Goal: Transaction & Acquisition: Book appointment/travel/reservation

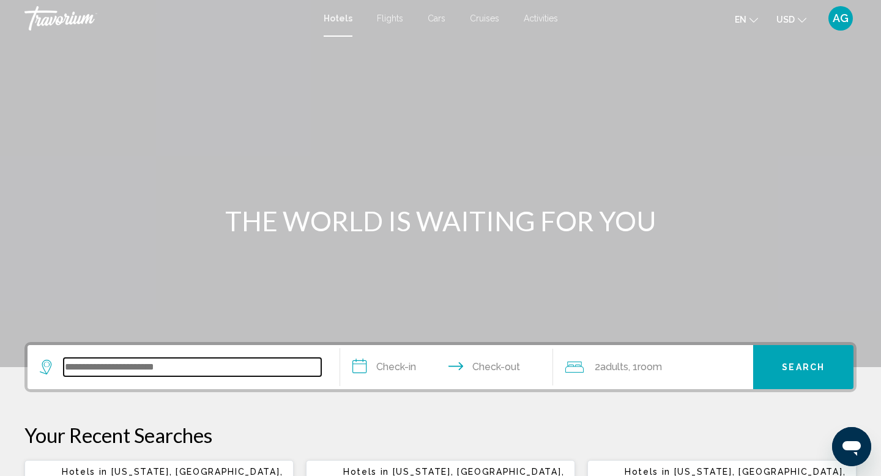
click at [92, 373] on input "Search widget" at bounding box center [193, 367] width 258 height 18
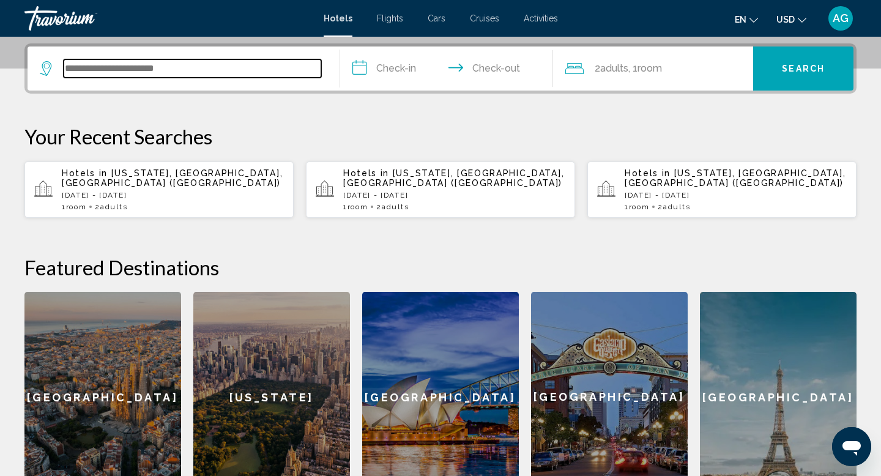
scroll to position [302, 0]
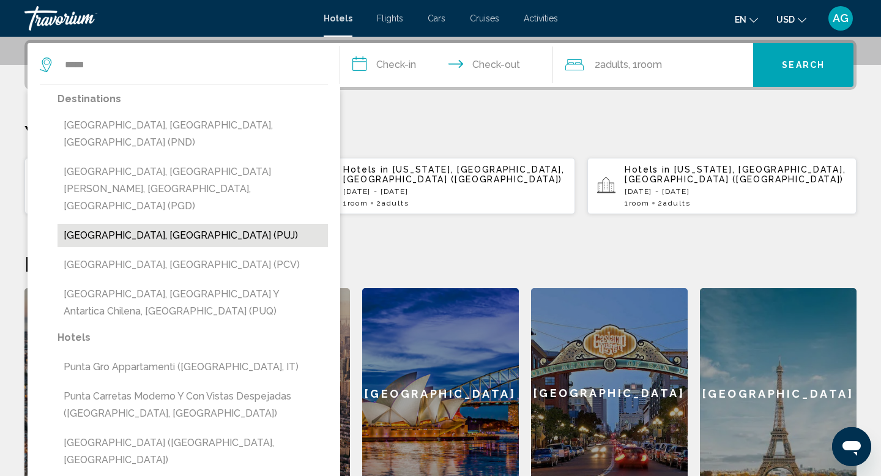
click at [137, 224] on button "[GEOGRAPHIC_DATA], [GEOGRAPHIC_DATA] (PUJ)" at bounding box center [192, 235] width 270 height 23
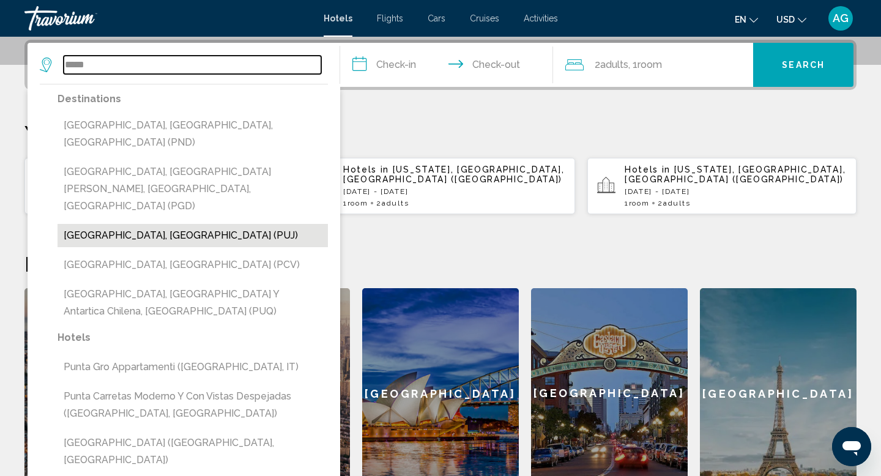
type input "**********"
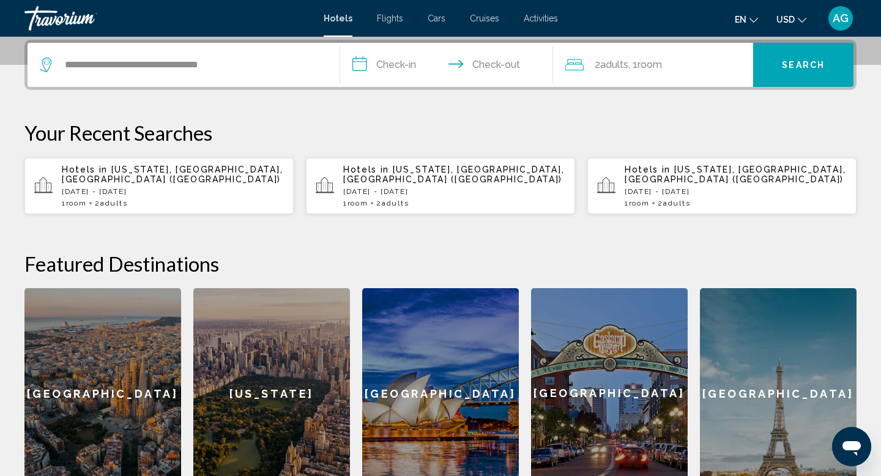
click at [393, 69] on input "**********" at bounding box center [449, 67] width 218 height 48
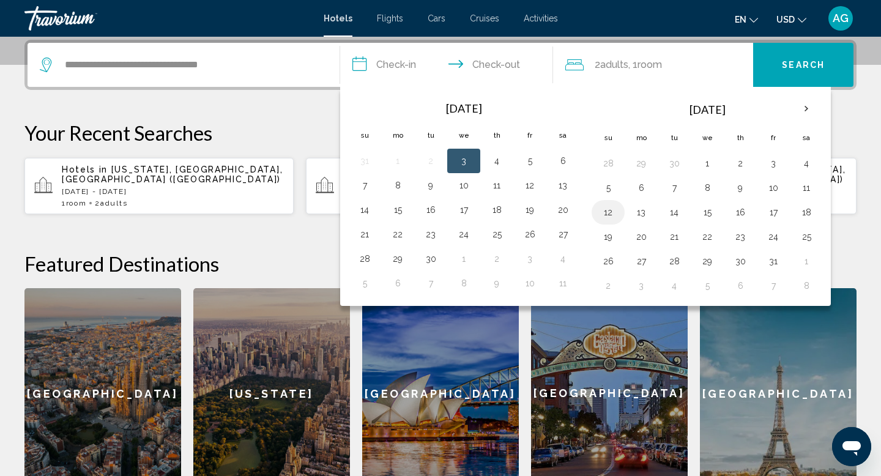
click at [602, 213] on button "12" at bounding box center [608, 212] width 20 height 17
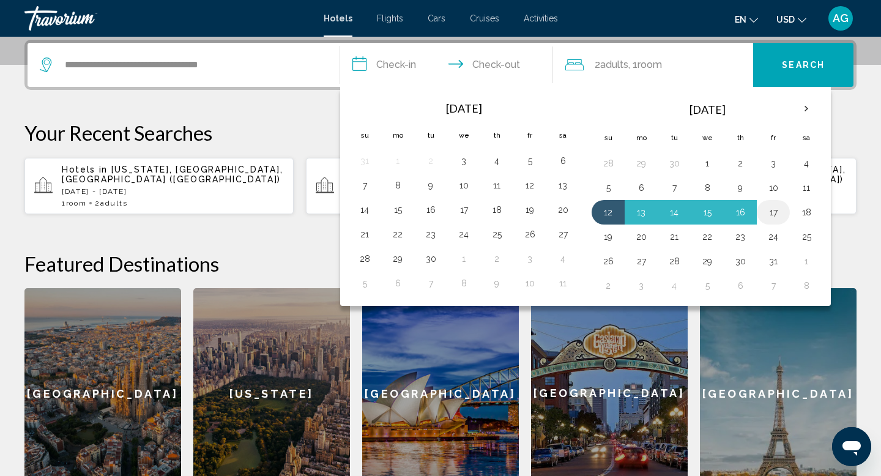
click at [773, 210] on button "17" at bounding box center [773, 212] width 20 height 17
type input "**********"
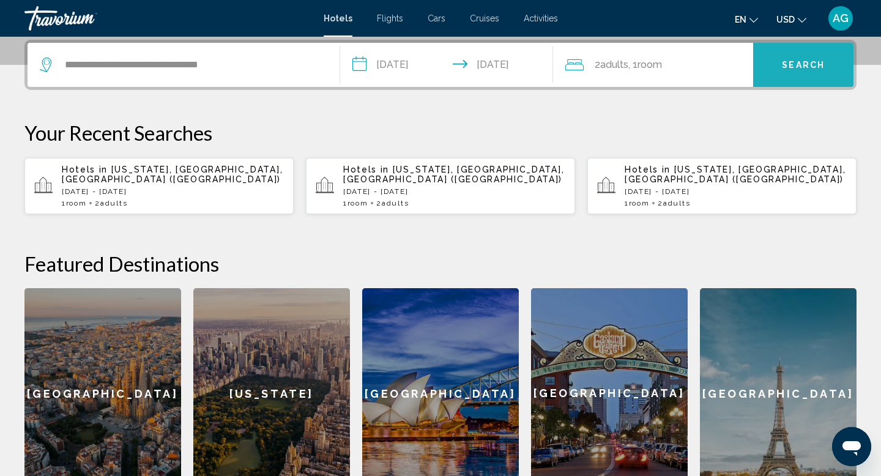
click at [821, 70] on button "Search" at bounding box center [803, 65] width 100 height 44
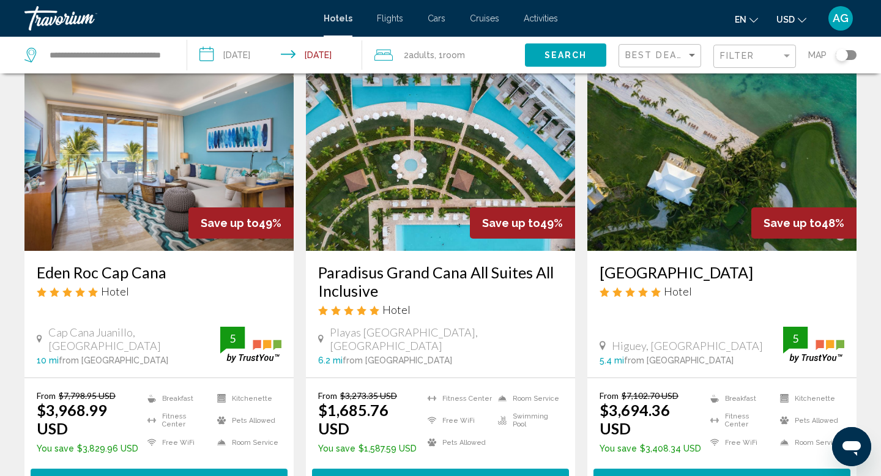
scroll to position [62, 0]
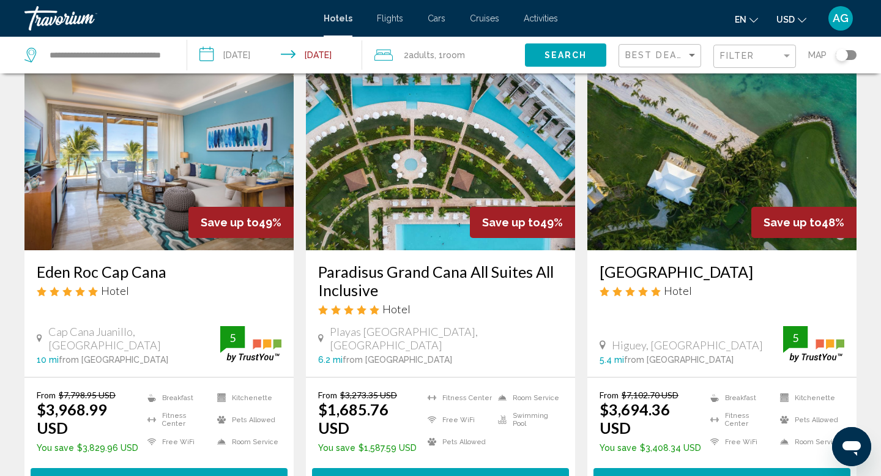
click at [376, 175] on img "Main content" at bounding box center [440, 152] width 269 height 196
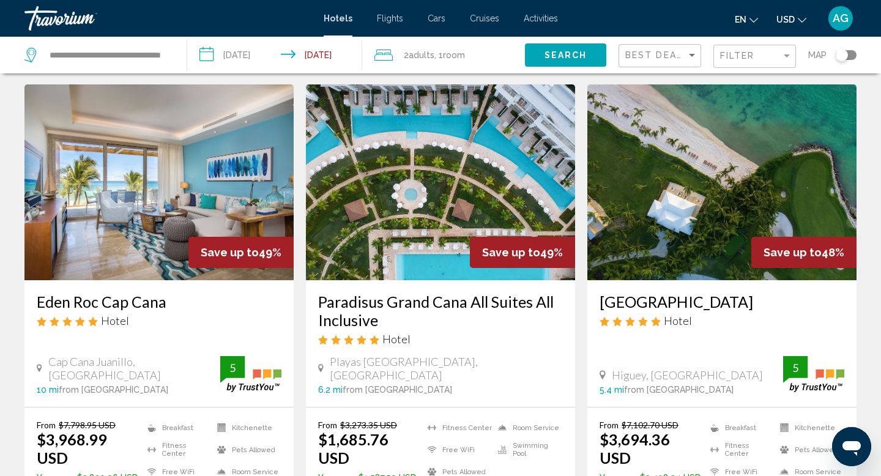
scroll to position [34, 0]
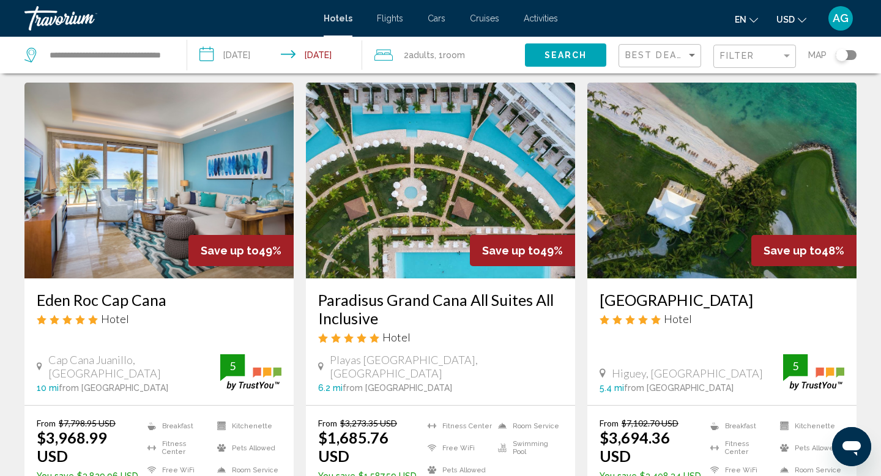
click at [172, 183] on img "Main content" at bounding box center [158, 181] width 269 height 196
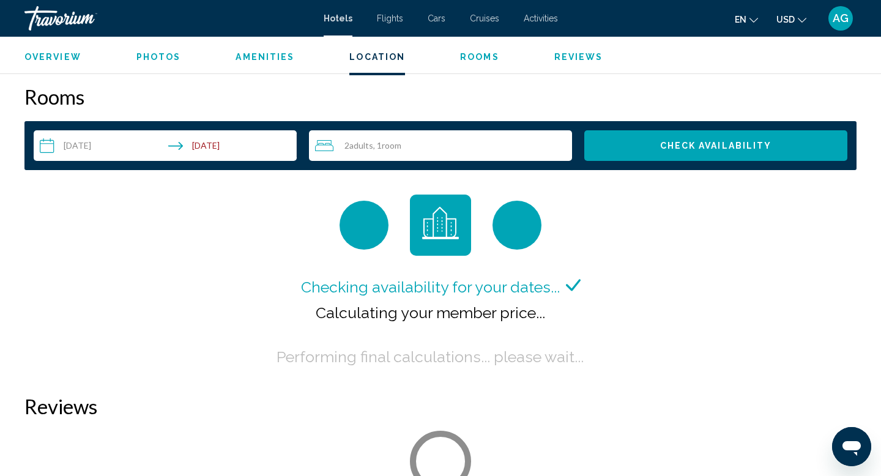
scroll to position [1533, 0]
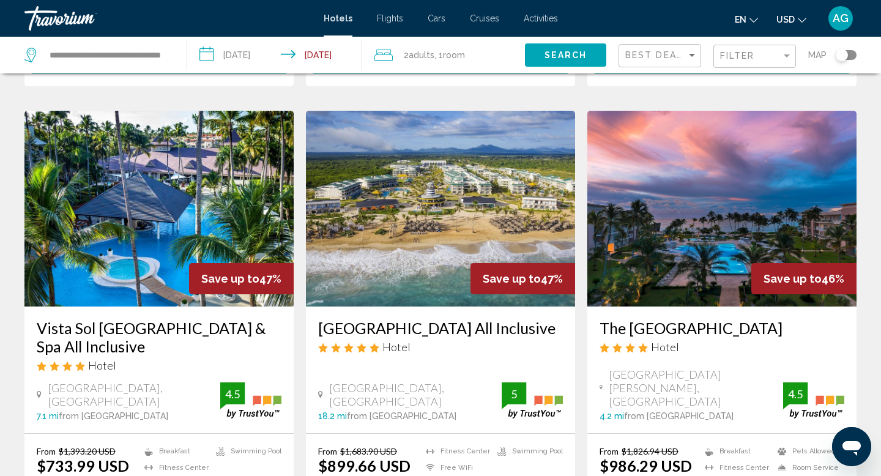
scroll to position [480, 0]
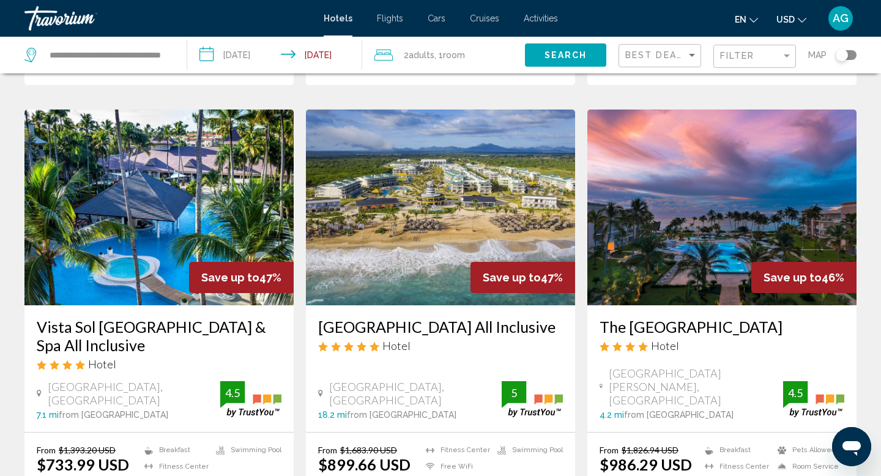
click at [416, 243] on img "Main content" at bounding box center [440, 207] width 269 height 196
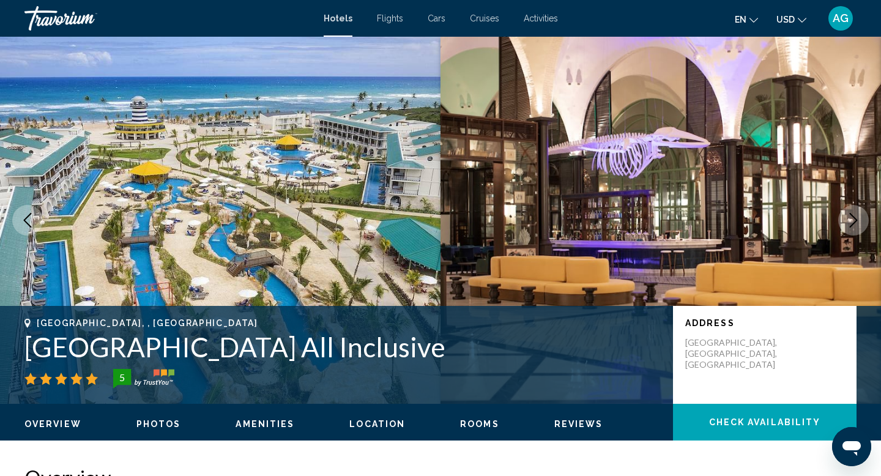
click at [855, 221] on icon "Next image" at bounding box center [854, 220] width 8 height 15
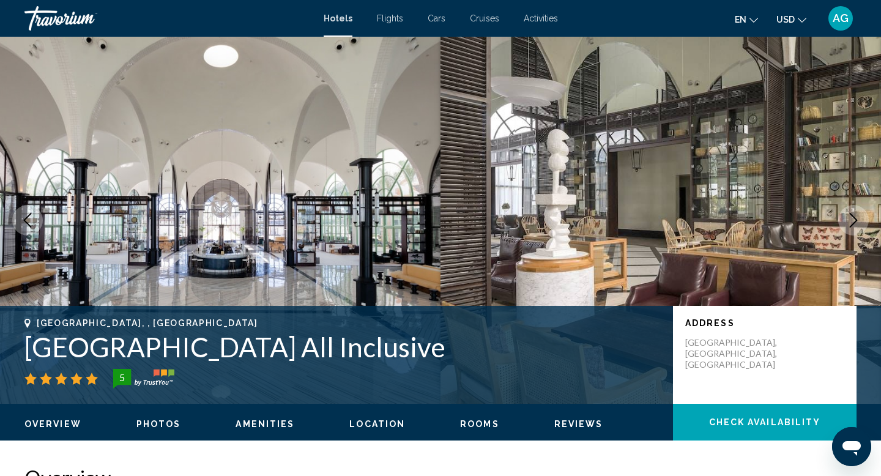
click at [855, 221] on icon "Next image" at bounding box center [854, 220] width 8 height 15
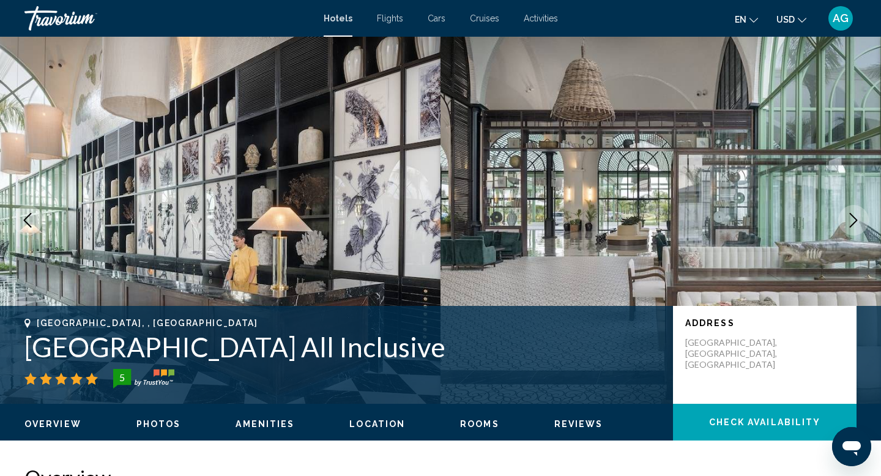
click at [855, 221] on icon "Next image" at bounding box center [854, 220] width 8 height 15
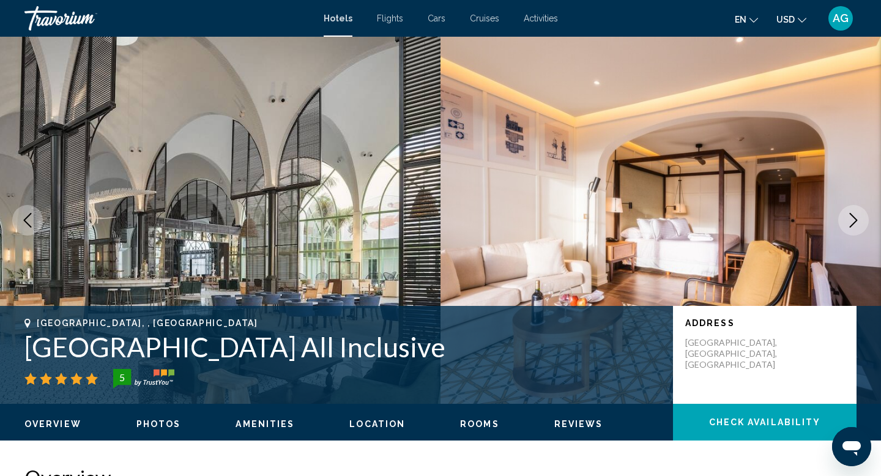
click at [855, 221] on icon "Next image" at bounding box center [854, 220] width 8 height 15
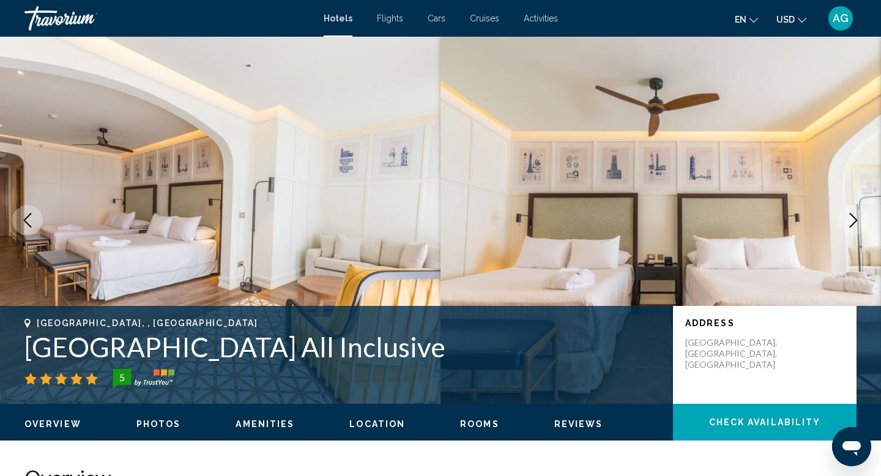
click at [855, 221] on icon "Next image" at bounding box center [854, 220] width 8 height 15
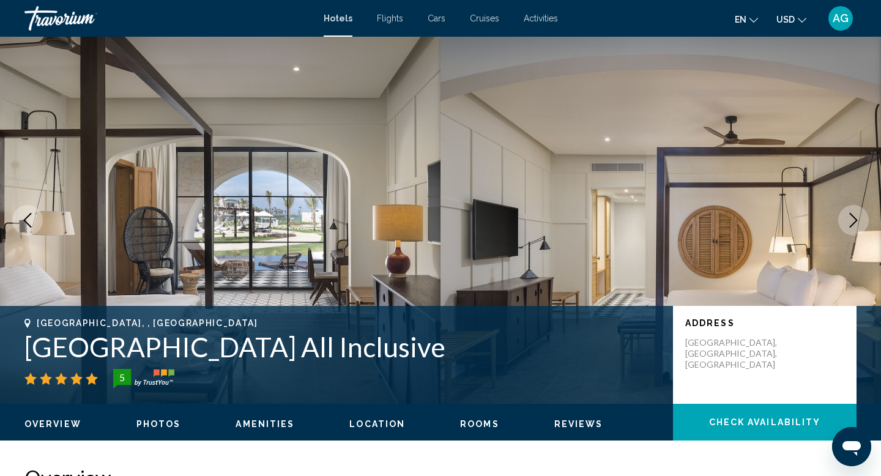
click at [855, 221] on icon "Next image" at bounding box center [854, 220] width 8 height 15
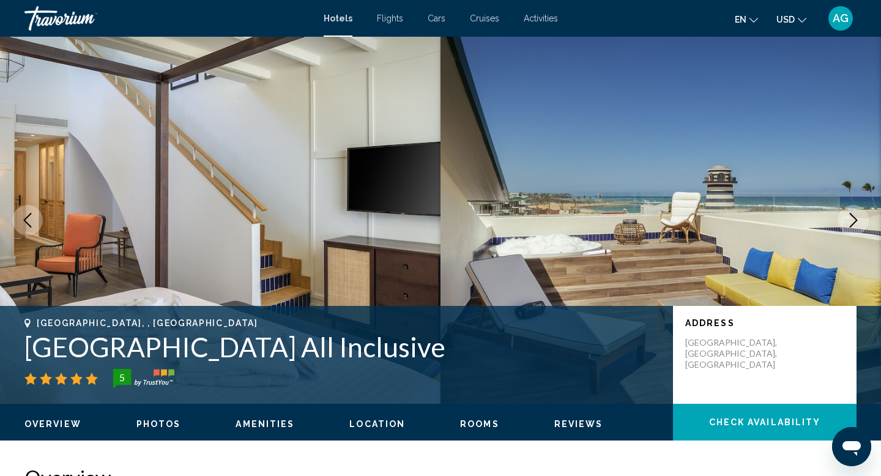
click at [855, 221] on icon "Next image" at bounding box center [854, 220] width 8 height 15
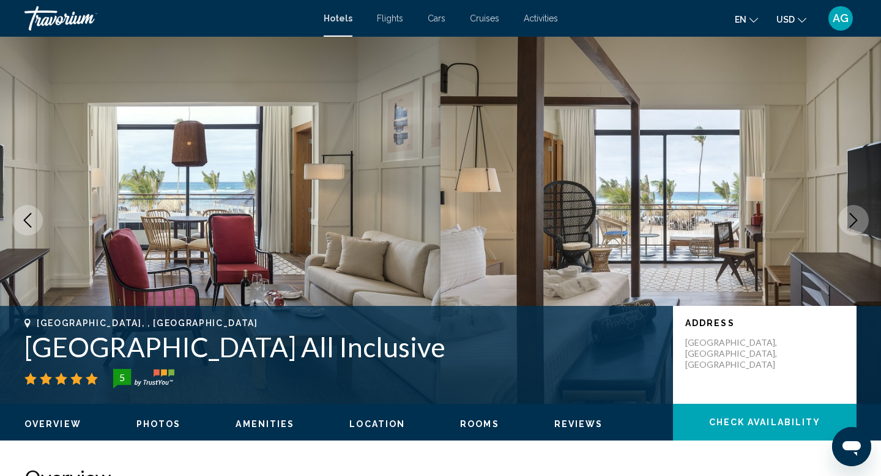
click at [855, 221] on icon "Next image" at bounding box center [854, 220] width 8 height 15
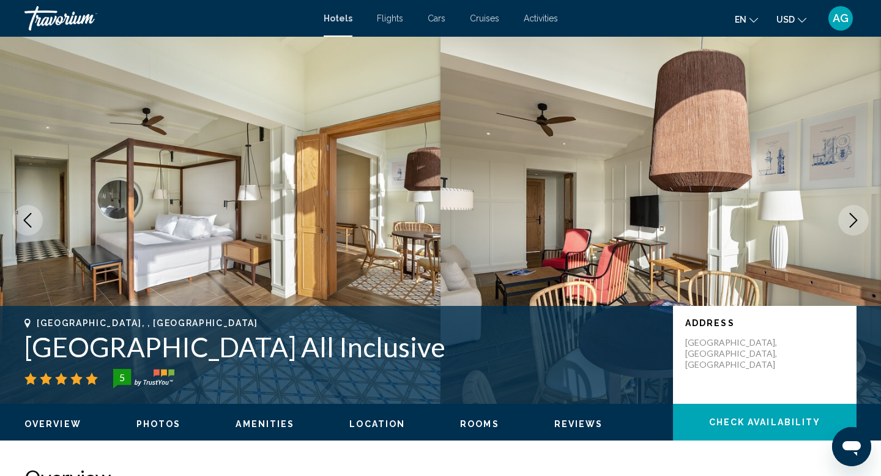
click at [855, 221] on icon "Next image" at bounding box center [854, 220] width 8 height 15
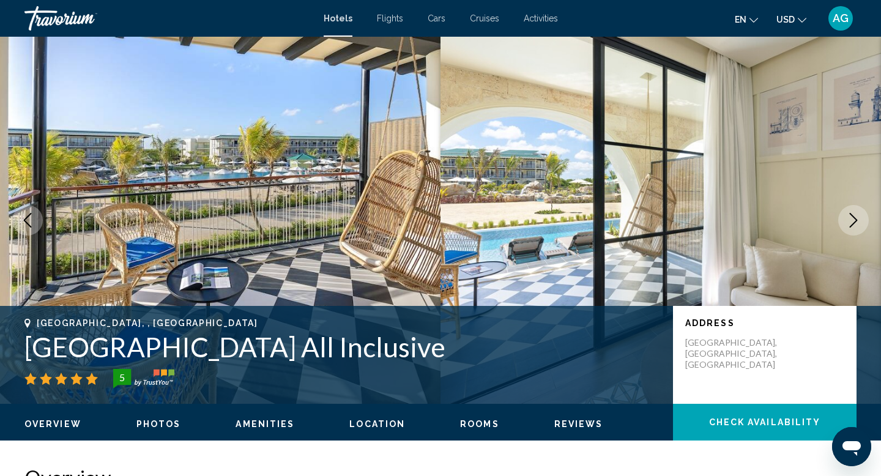
click at [855, 221] on icon "Next image" at bounding box center [854, 220] width 8 height 15
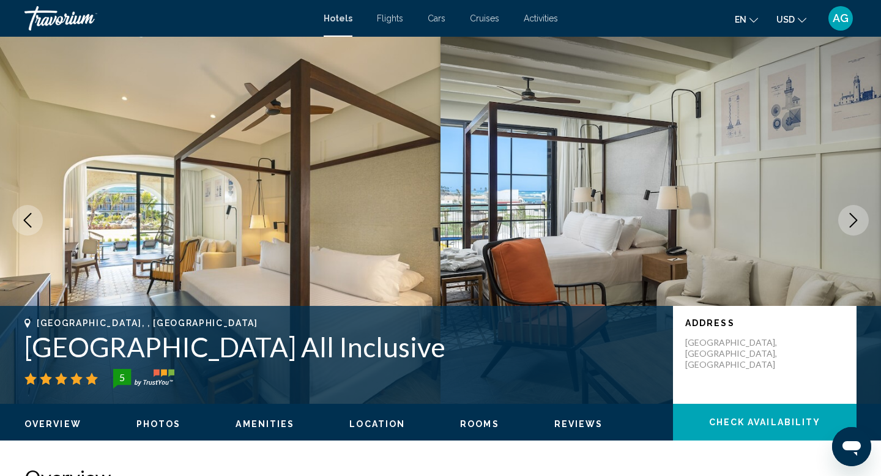
click at [35, 215] on button "Previous image" at bounding box center [27, 220] width 31 height 31
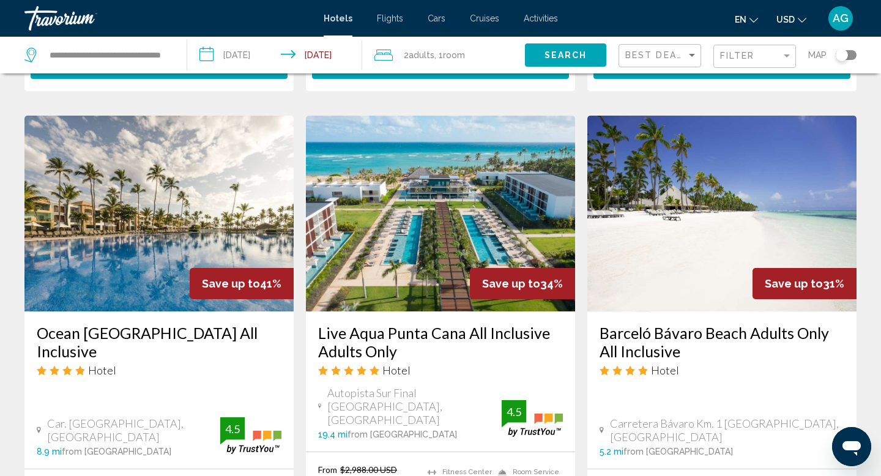
scroll to position [933, 0]
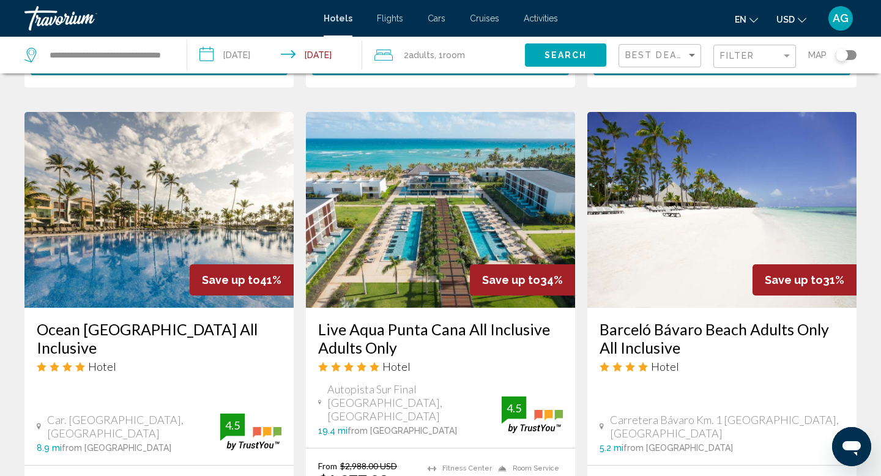
click at [656, 210] on img "Main content" at bounding box center [721, 210] width 269 height 196
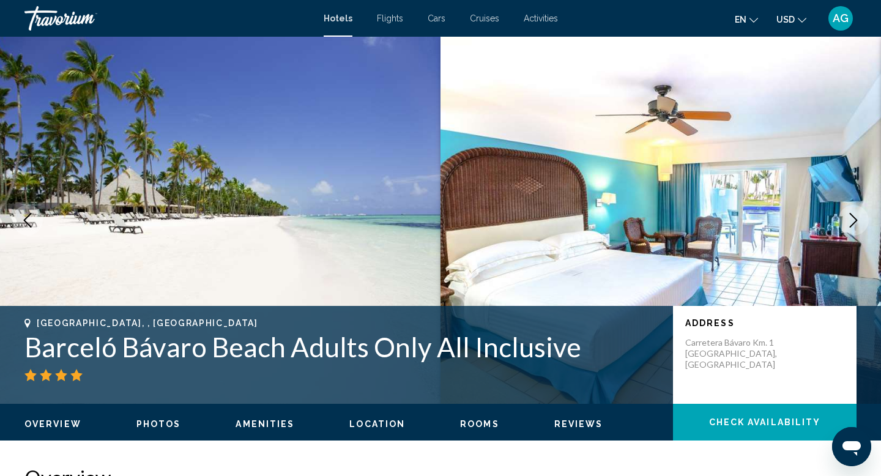
click at [851, 224] on icon "Next image" at bounding box center [853, 220] width 15 height 15
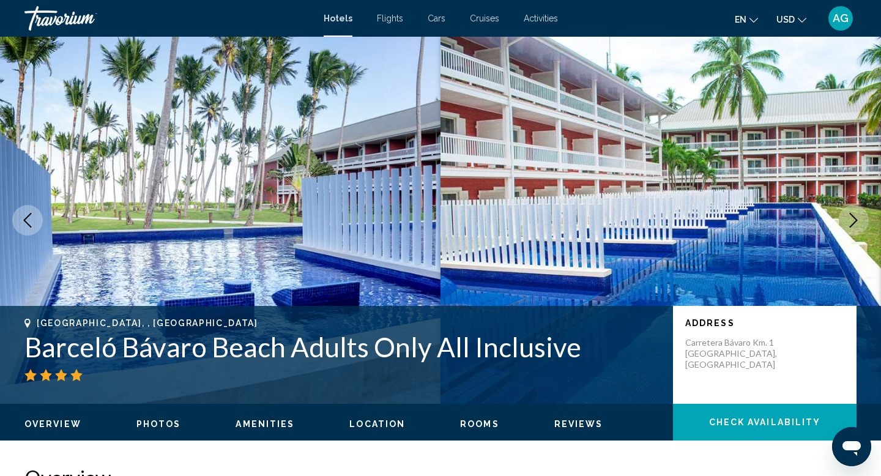
click at [851, 224] on icon "Next image" at bounding box center [853, 220] width 15 height 15
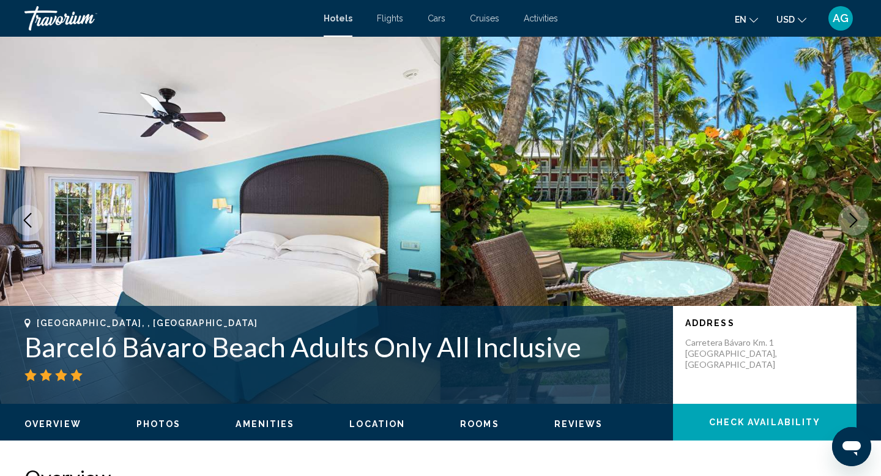
click at [851, 224] on icon "Next image" at bounding box center [853, 220] width 15 height 15
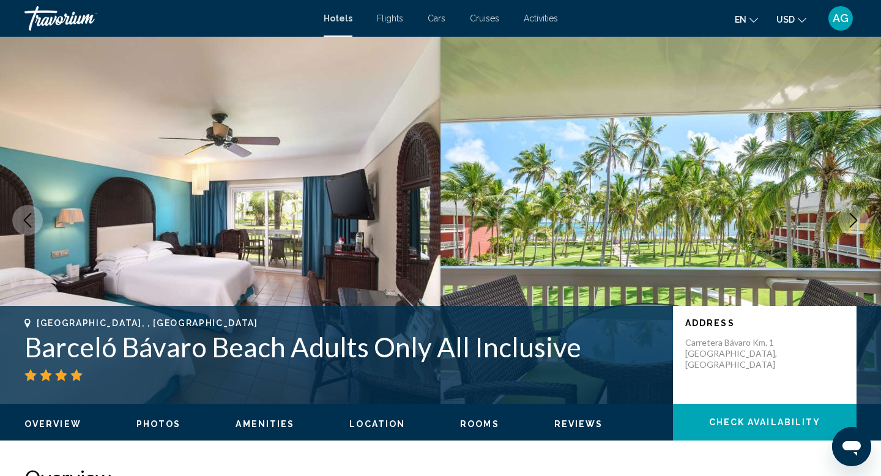
click at [851, 224] on icon "Next image" at bounding box center [853, 220] width 15 height 15
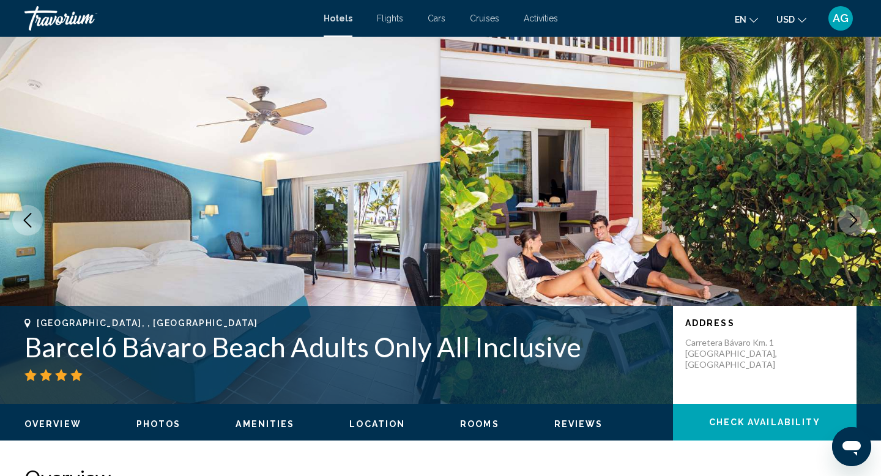
click at [851, 224] on icon "Next image" at bounding box center [853, 220] width 15 height 15
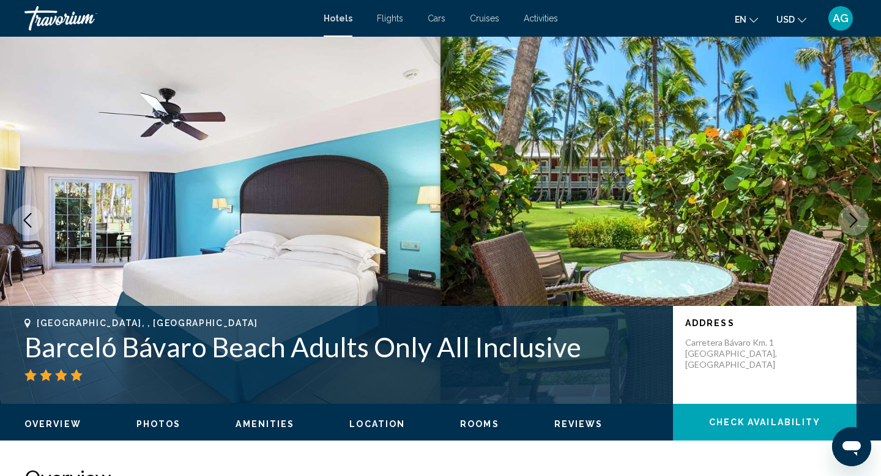
click at [851, 224] on icon "Next image" at bounding box center [853, 220] width 15 height 15
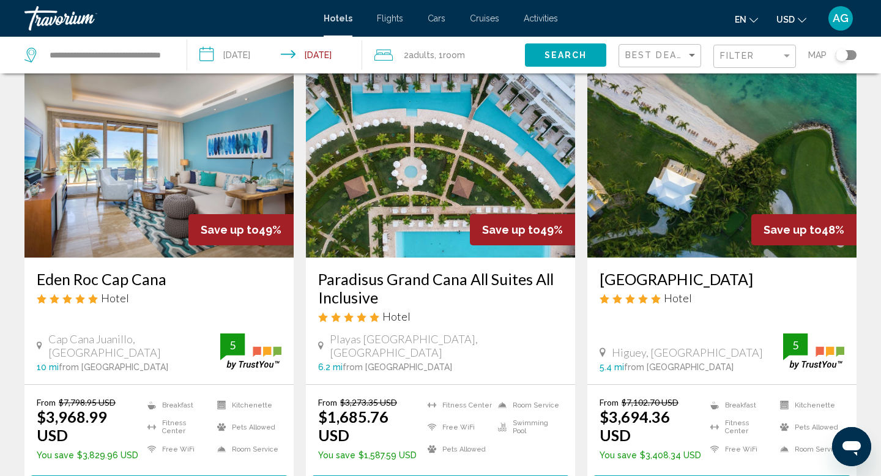
scroll to position [56, 0]
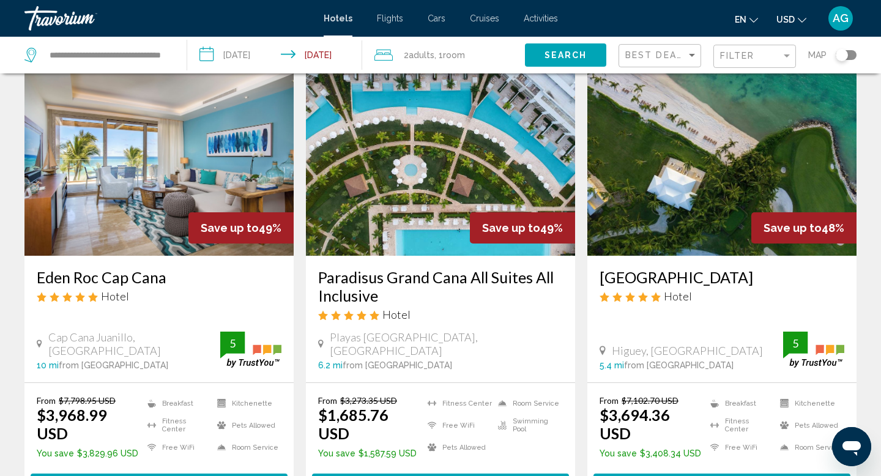
click at [212, 174] on img "Main content" at bounding box center [158, 158] width 269 height 196
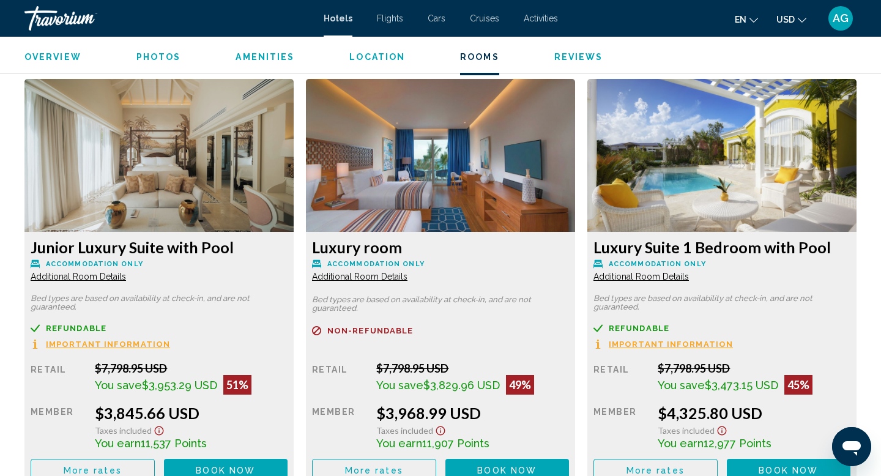
scroll to position [1629, 0]
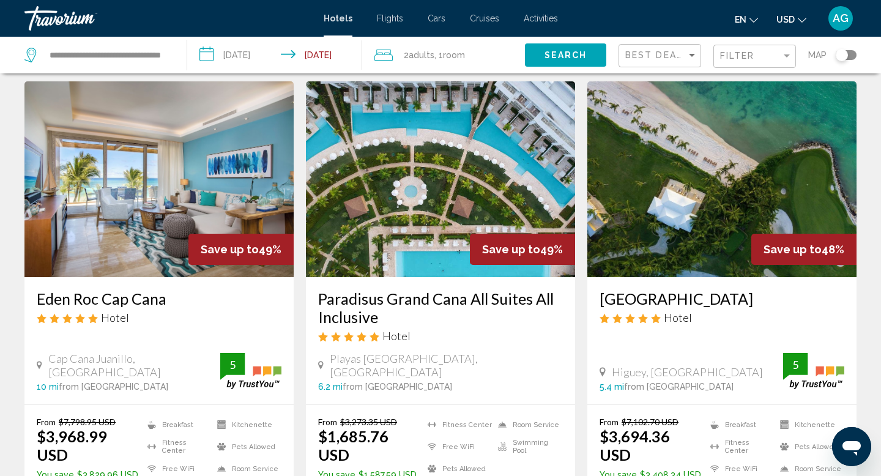
scroll to position [36, 0]
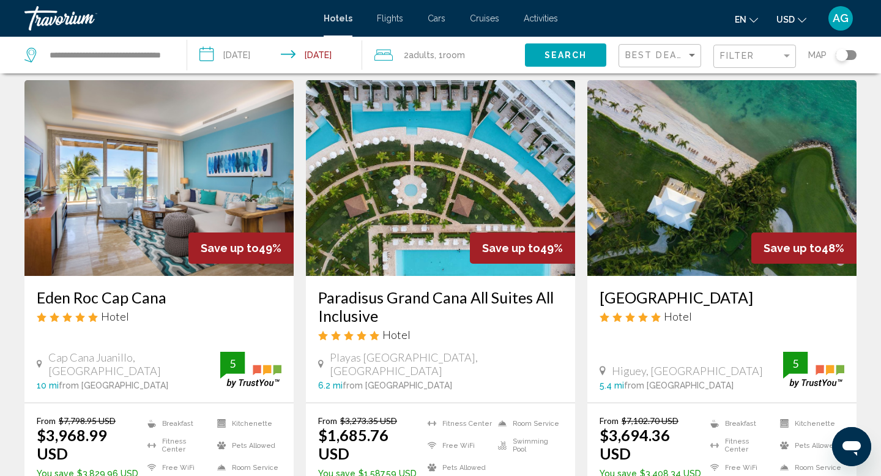
click at [460, 226] on img "Main content" at bounding box center [440, 178] width 269 height 196
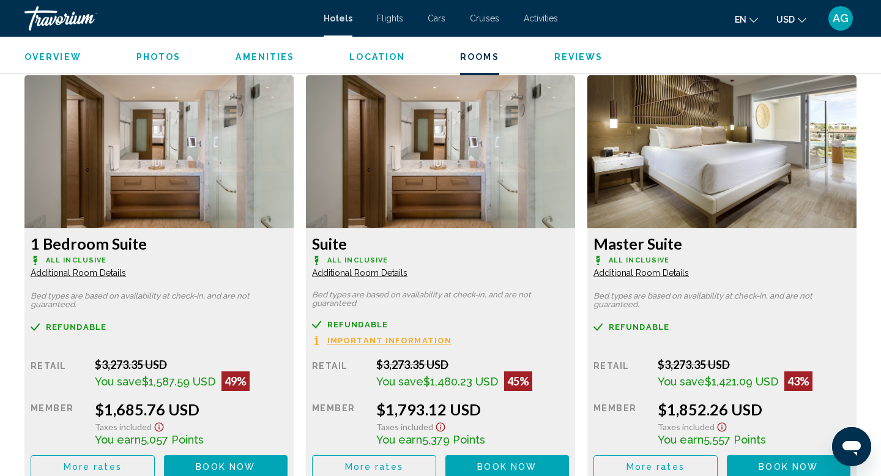
scroll to position [1681, 0]
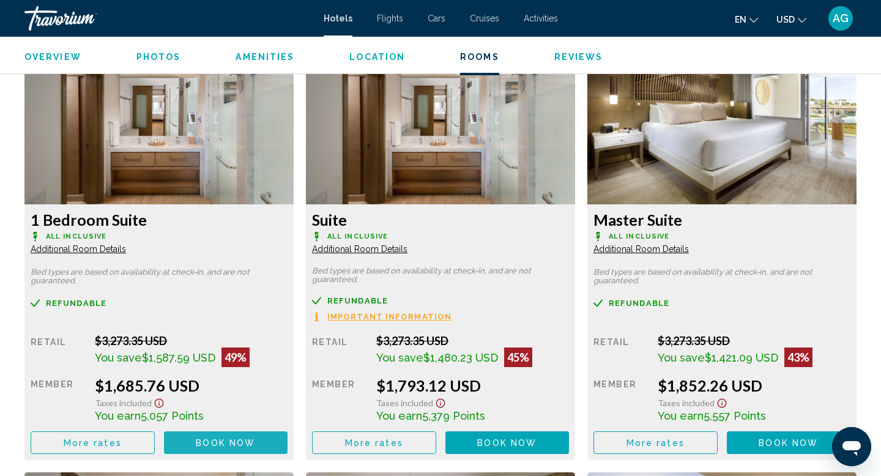
click at [257, 442] on button "Book now No longer available" at bounding box center [226, 442] width 124 height 23
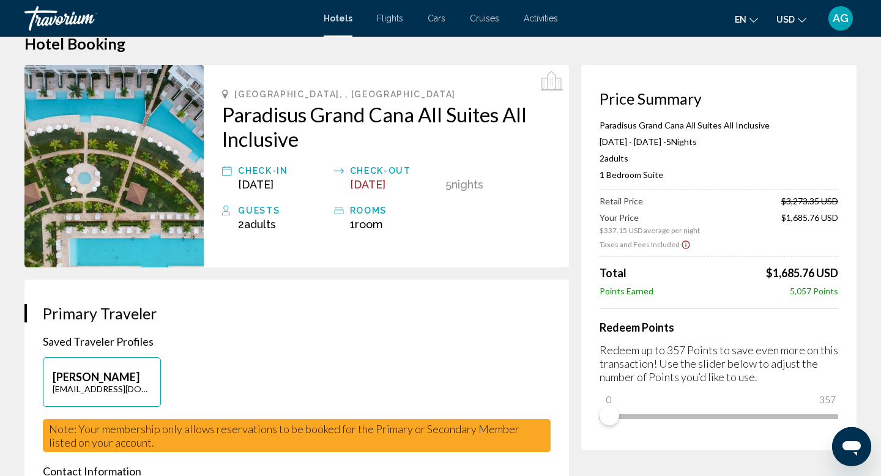
scroll to position [30, 0]
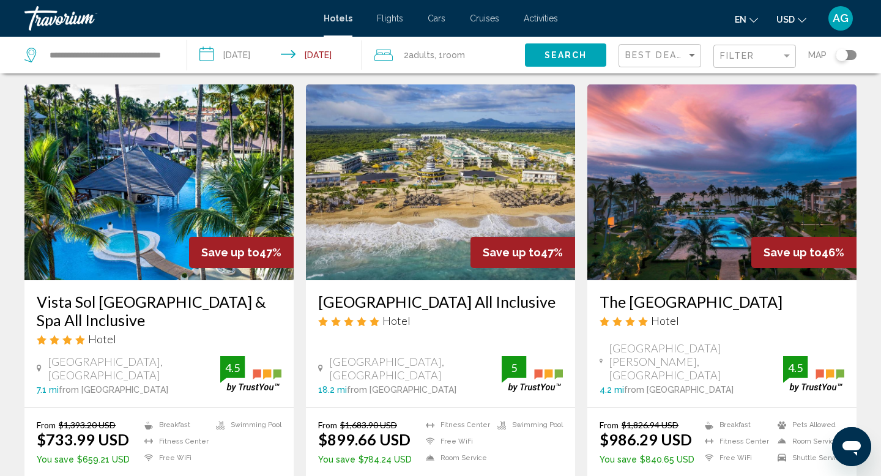
scroll to position [507, 0]
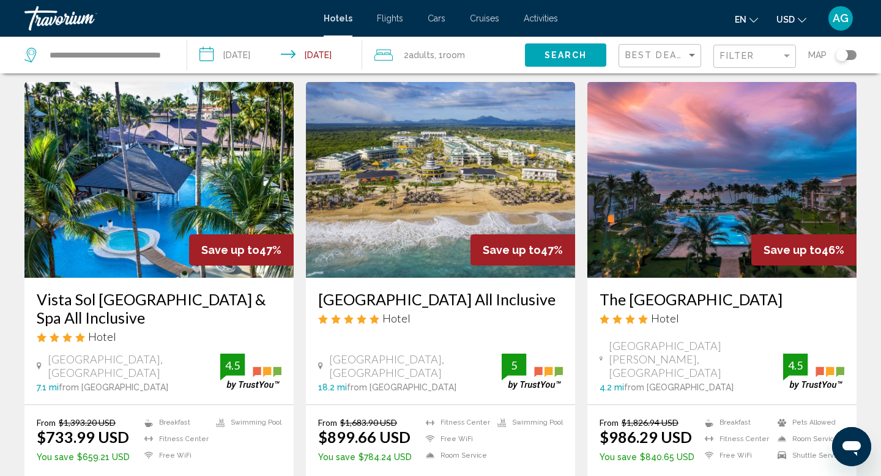
click at [631, 197] on img "Main content" at bounding box center [721, 180] width 269 height 196
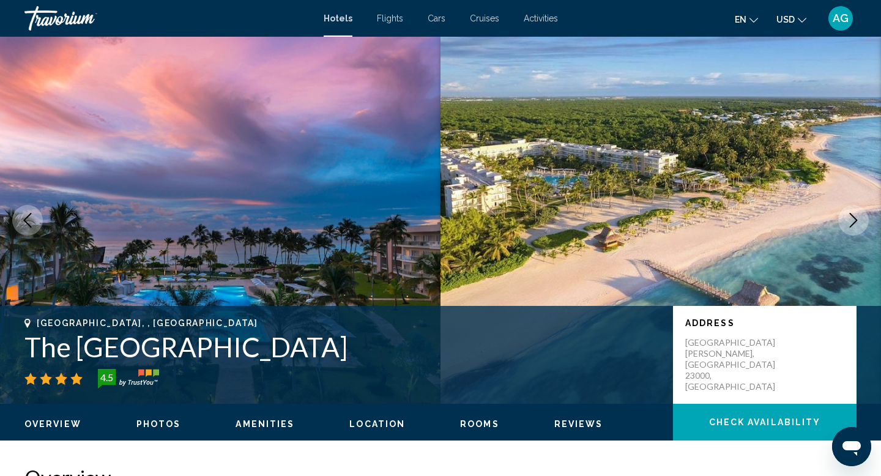
click at [856, 220] on icon "Next image" at bounding box center [854, 220] width 8 height 15
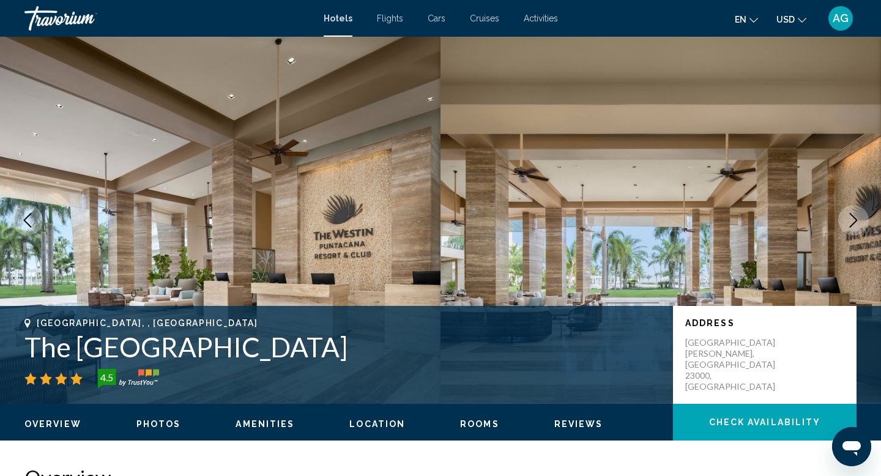
click at [856, 220] on icon "Next image" at bounding box center [854, 220] width 8 height 15
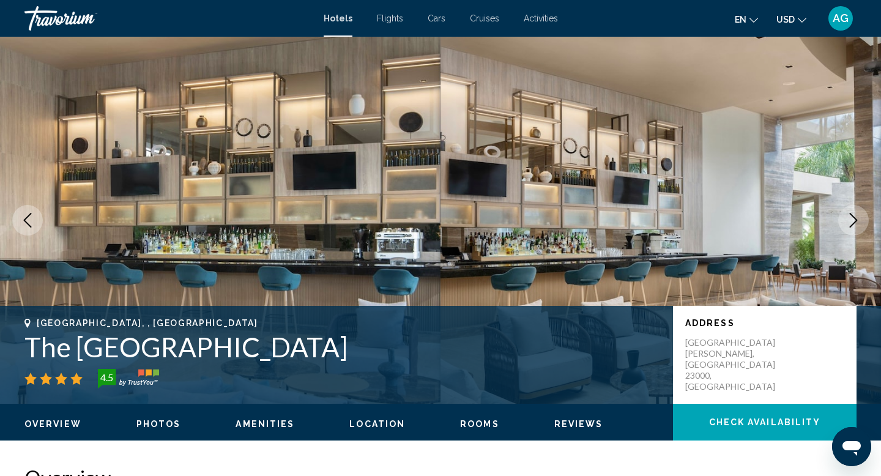
click at [856, 220] on icon "Next image" at bounding box center [854, 220] width 8 height 15
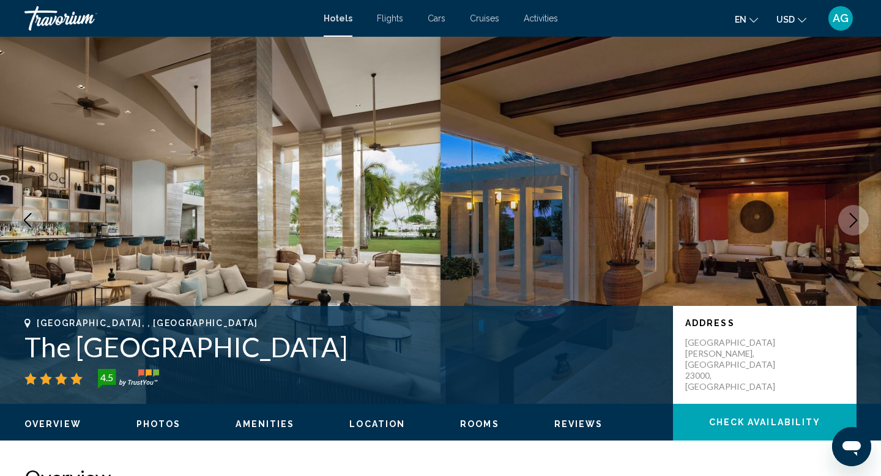
click at [856, 220] on icon "Next image" at bounding box center [854, 220] width 8 height 15
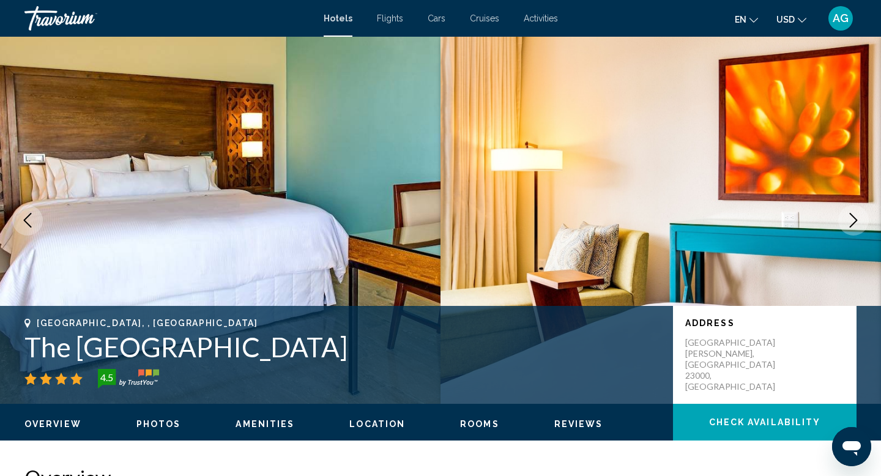
click at [856, 220] on icon "Next image" at bounding box center [854, 220] width 8 height 15
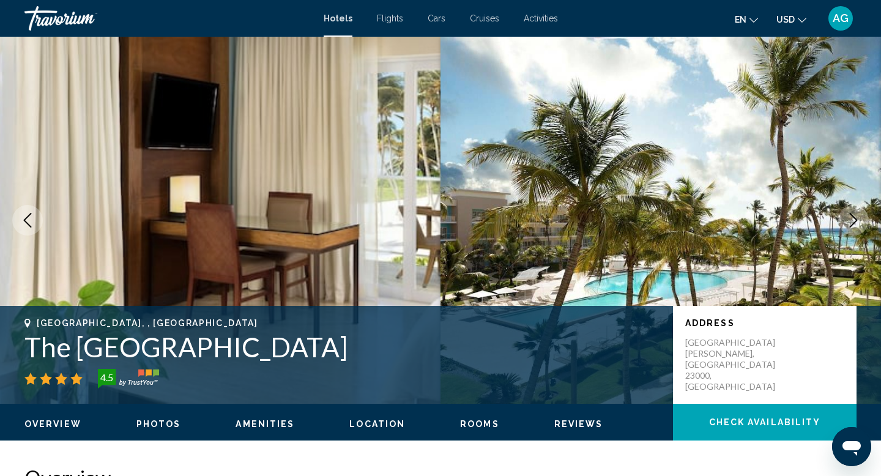
click at [856, 220] on icon "Next image" at bounding box center [854, 220] width 8 height 15
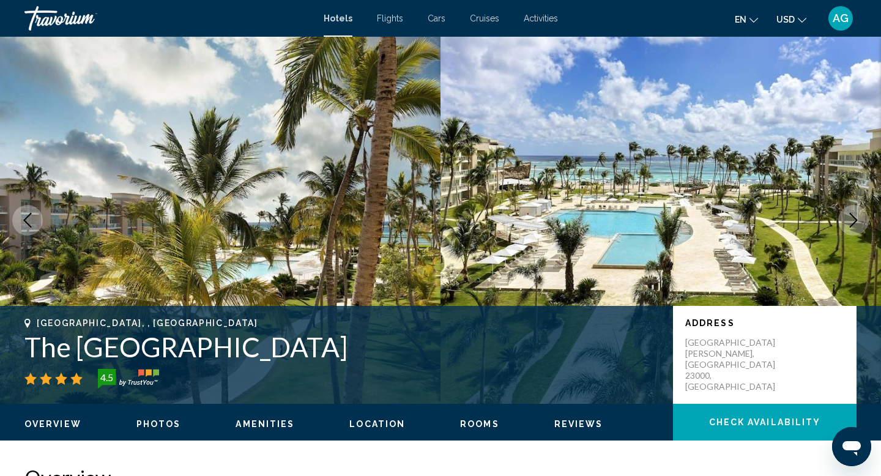
click at [856, 220] on icon "Next image" at bounding box center [854, 220] width 8 height 15
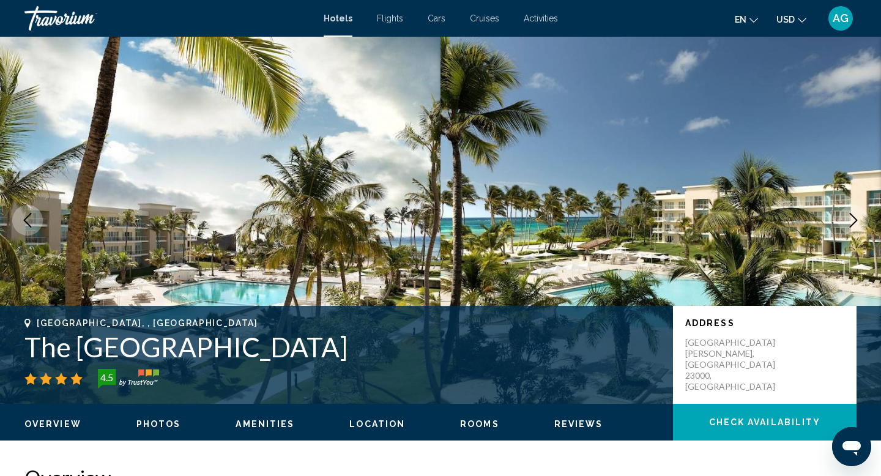
click at [856, 220] on icon "Next image" at bounding box center [854, 220] width 8 height 15
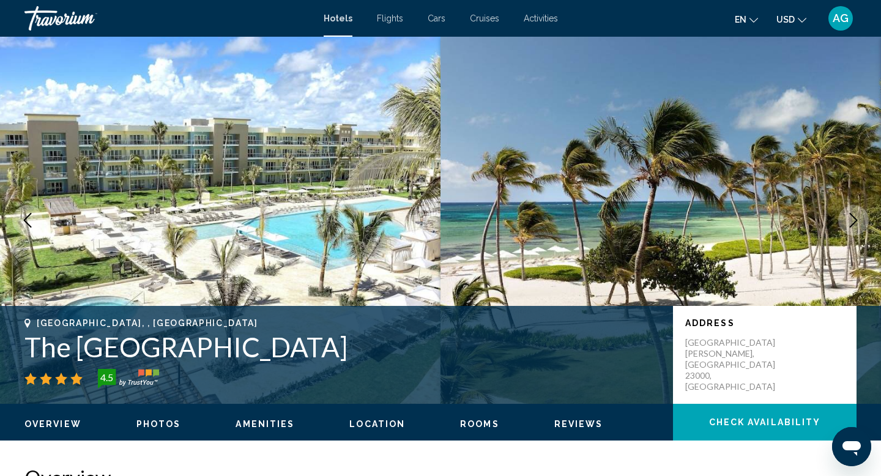
click at [856, 220] on icon "Next image" at bounding box center [854, 220] width 8 height 15
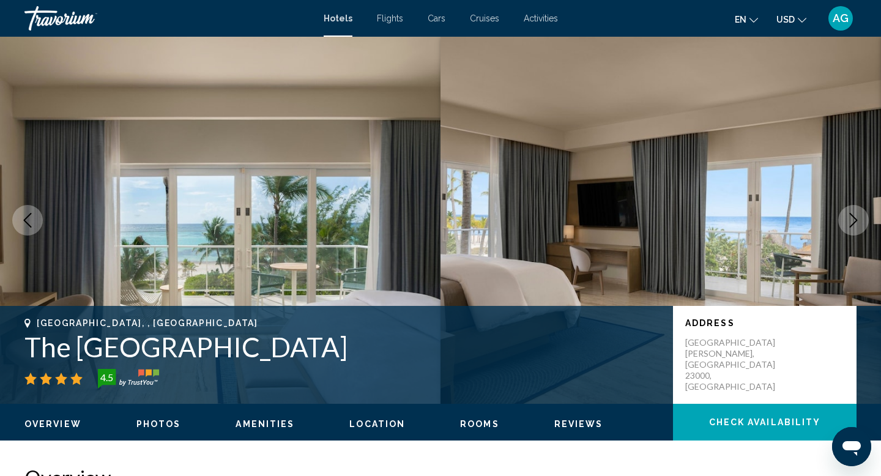
click at [856, 220] on icon "Next image" at bounding box center [854, 220] width 8 height 15
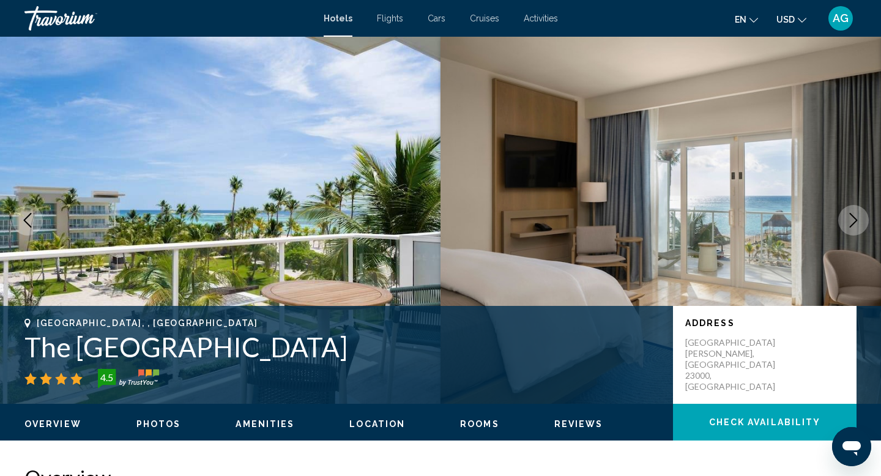
click at [856, 220] on icon "Next image" at bounding box center [854, 220] width 8 height 15
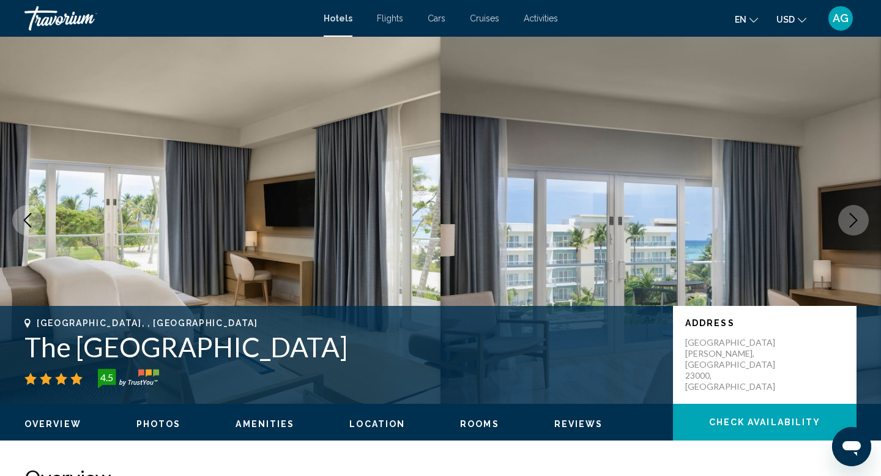
click at [856, 220] on icon "Next image" at bounding box center [854, 220] width 8 height 15
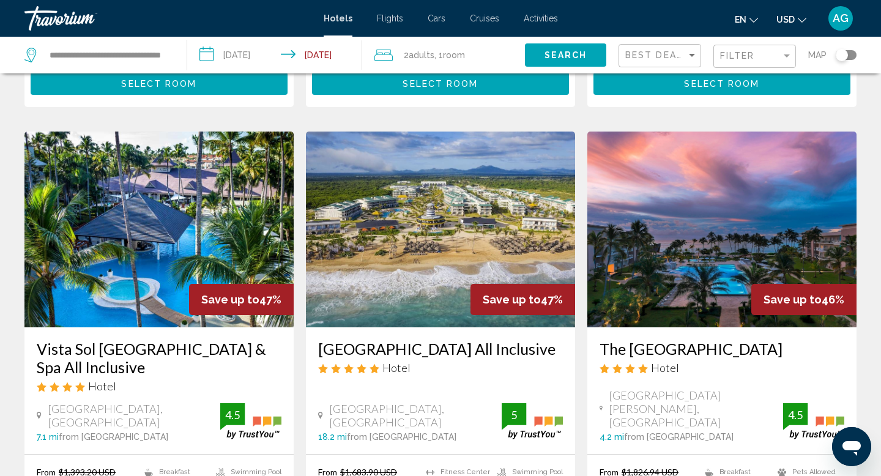
scroll to position [461, 0]
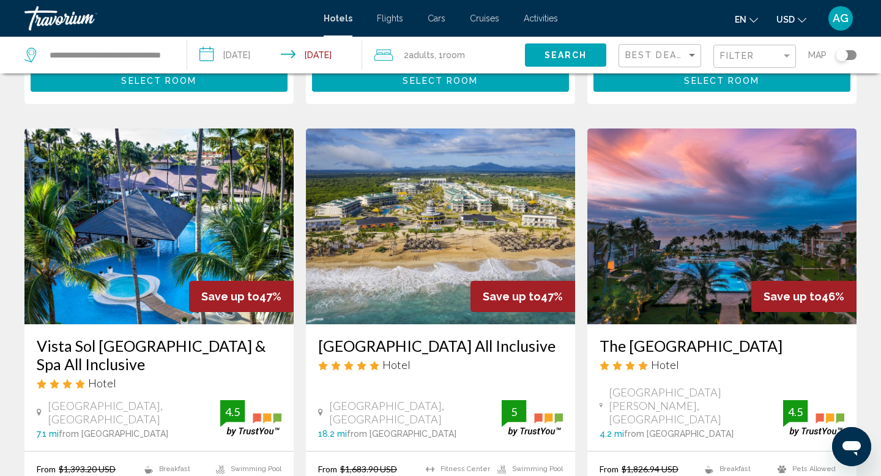
click at [422, 243] on img "Main content" at bounding box center [440, 226] width 269 height 196
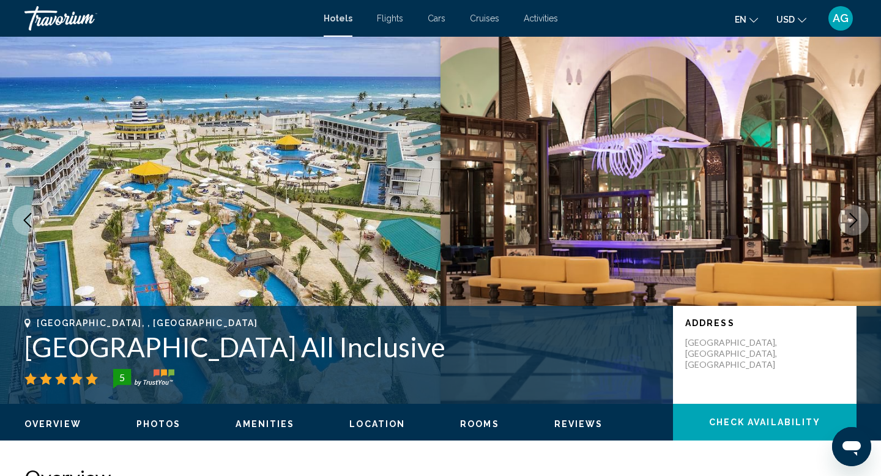
click at [854, 213] on icon "Next image" at bounding box center [853, 220] width 15 height 15
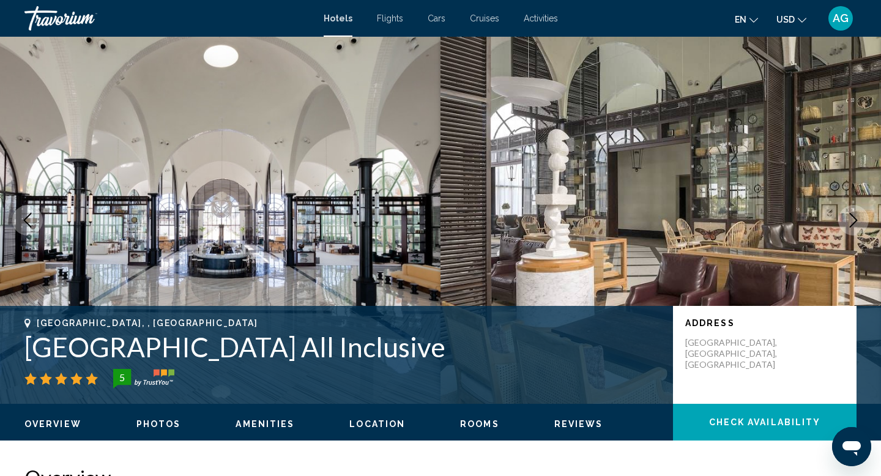
click at [854, 213] on icon "Next image" at bounding box center [853, 220] width 15 height 15
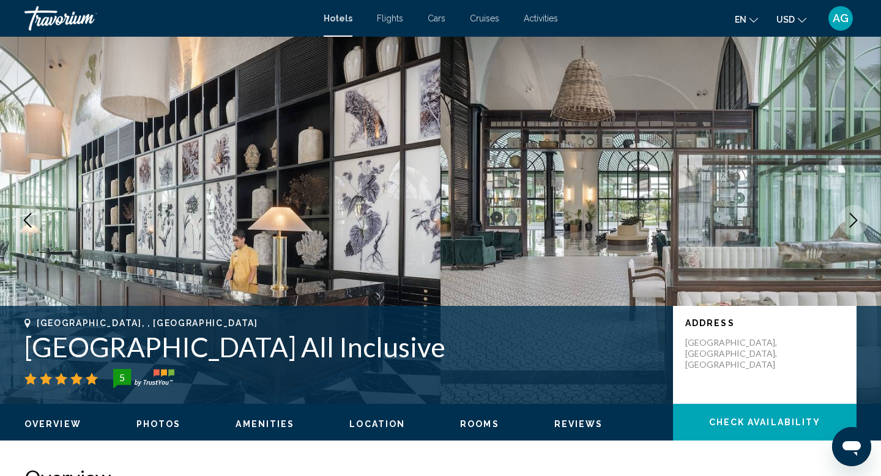
click at [854, 213] on icon "Next image" at bounding box center [853, 220] width 15 height 15
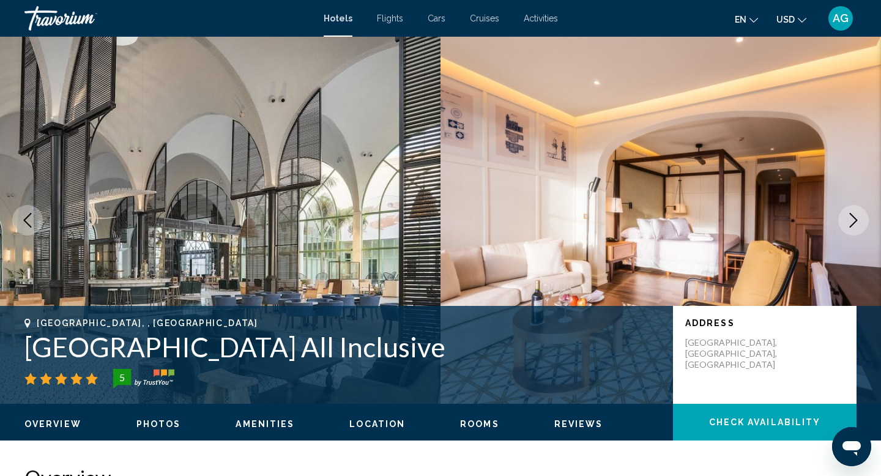
click at [854, 213] on icon "Next image" at bounding box center [853, 220] width 15 height 15
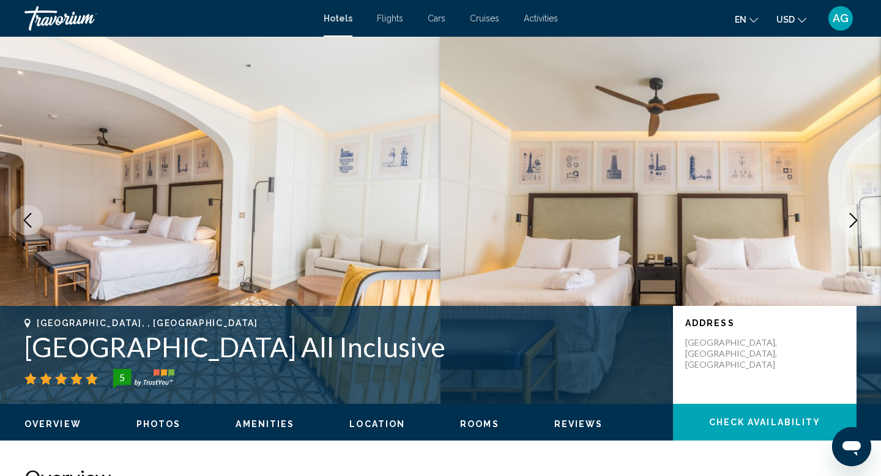
click at [854, 213] on icon "Next image" at bounding box center [853, 220] width 15 height 15
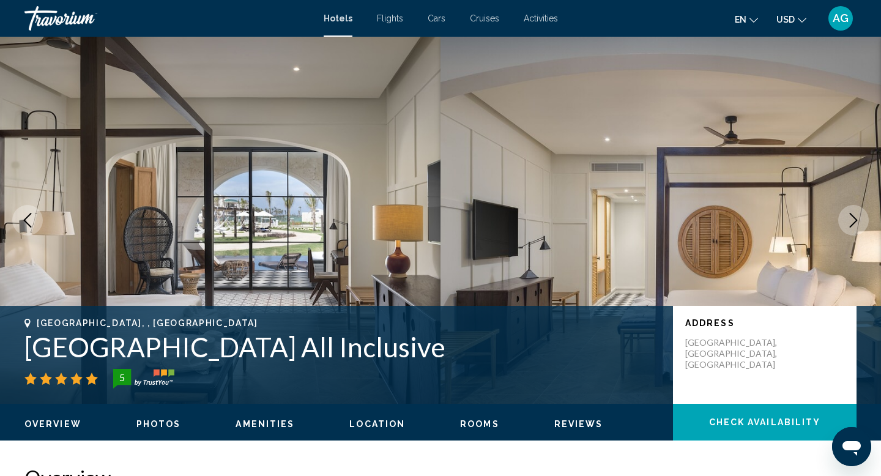
click at [854, 213] on icon "Next image" at bounding box center [853, 220] width 15 height 15
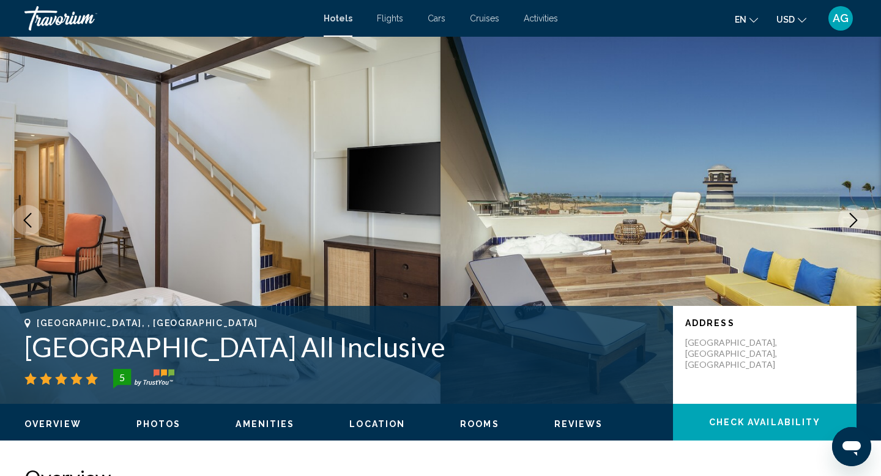
click at [854, 213] on icon "Next image" at bounding box center [853, 220] width 15 height 15
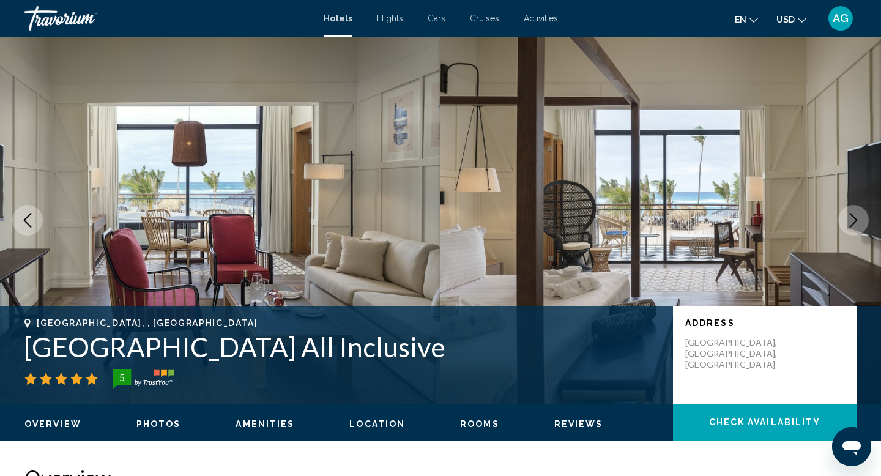
click at [854, 213] on icon "Next image" at bounding box center [853, 220] width 15 height 15
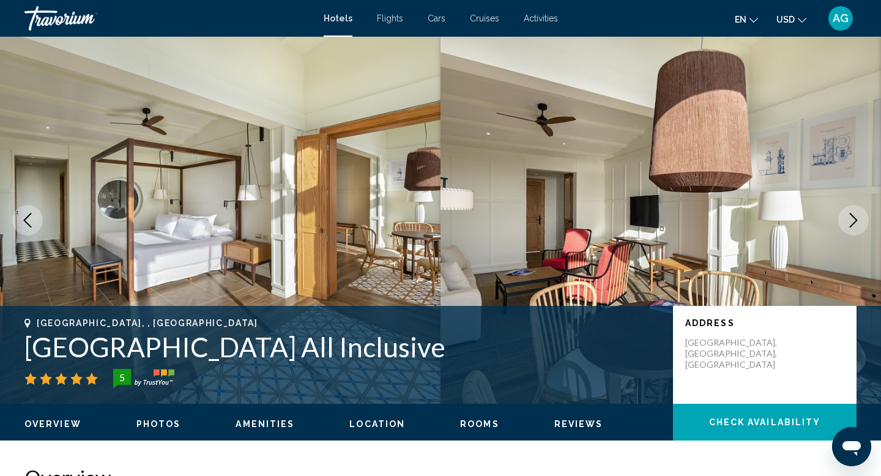
click at [854, 213] on icon "Next image" at bounding box center [853, 220] width 15 height 15
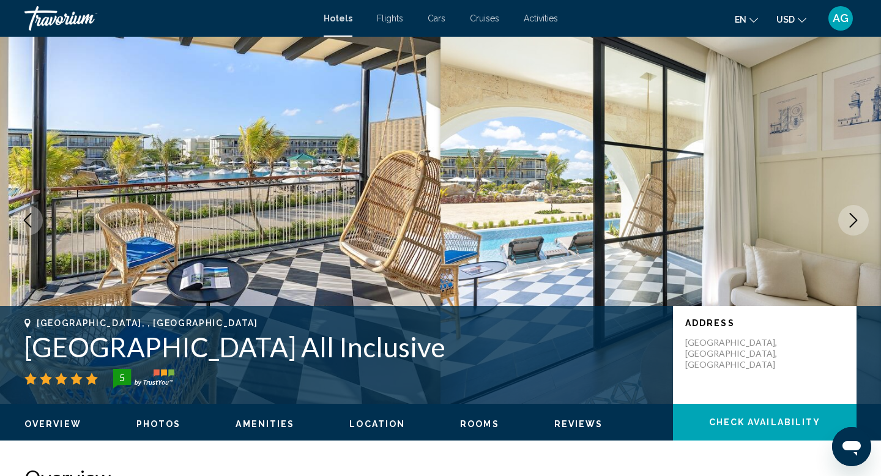
click at [854, 213] on icon "Next image" at bounding box center [853, 220] width 15 height 15
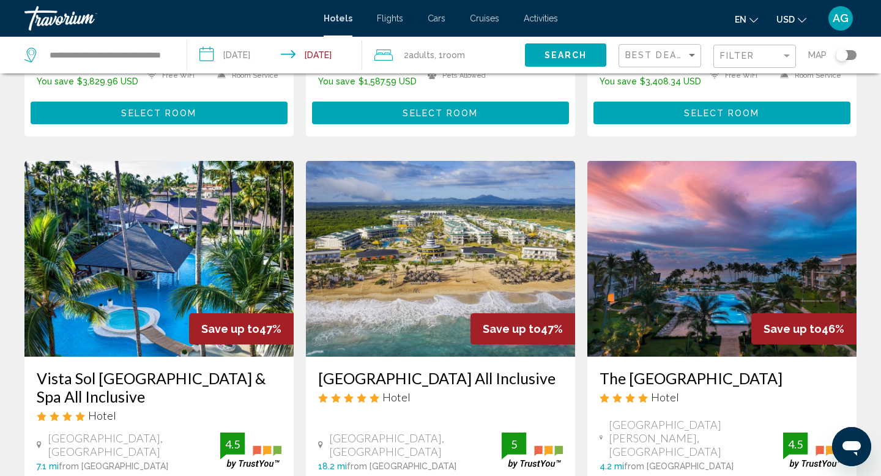
scroll to position [431, 0]
